Goal: Browse casually

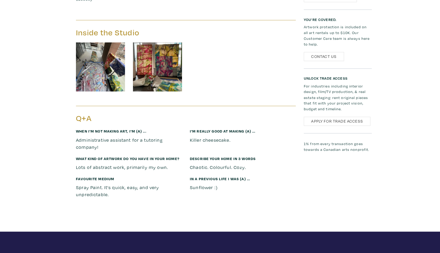
scroll to position [779, 0]
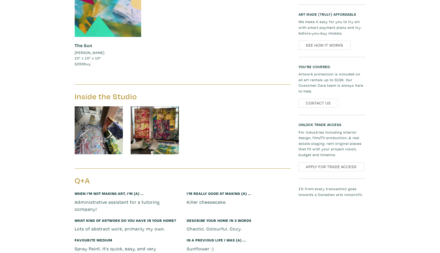
scroll to position [779, 0]
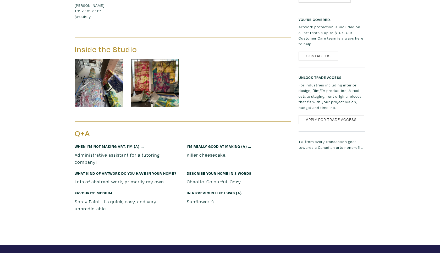
click at [121, 84] on img at bounding box center [99, 83] width 48 height 48
